Goal: Check status: Check status

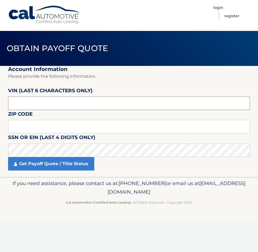
click at [55, 104] on input "text" at bounding box center [129, 103] width 242 height 13
type input "654189"
type input "07760"
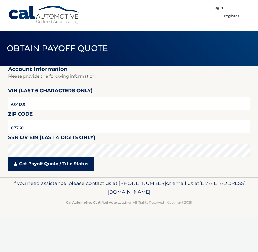
click at [57, 165] on link "Get Payoff Quote / Title Status" at bounding box center [51, 163] width 86 height 13
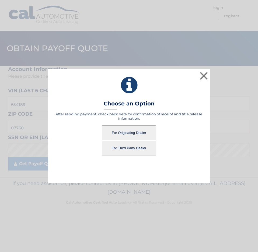
click at [133, 133] on button "For Originating Dealer" at bounding box center [129, 132] width 54 height 15
click at [134, 134] on button "For Originating Dealer" at bounding box center [129, 132] width 54 height 15
